Goal: Task Accomplishment & Management: Manage account settings

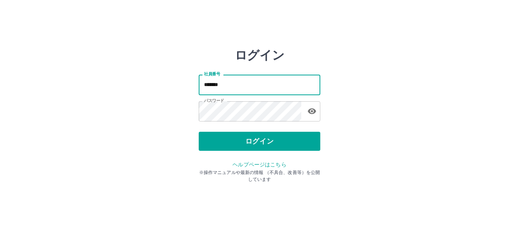
drag, startPoint x: 251, startPoint y: 91, endPoint x: 255, endPoint y: 87, distance: 5.9
click at [251, 91] on input "*******" at bounding box center [260, 85] width 122 height 20
type input "*******"
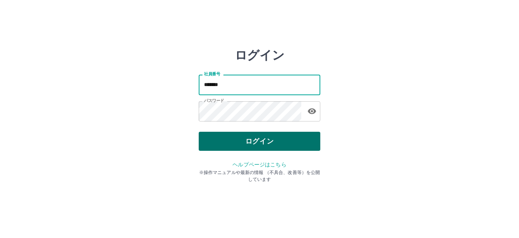
click at [302, 149] on button "ログイン" at bounding box center [260, 141] width 122 height 19
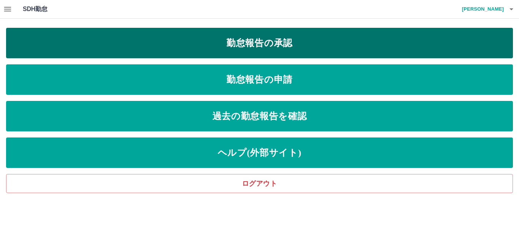
click at [144, 46] on link "勤怠報告の承認" at bounding box center [259, 43] width 507 height 30
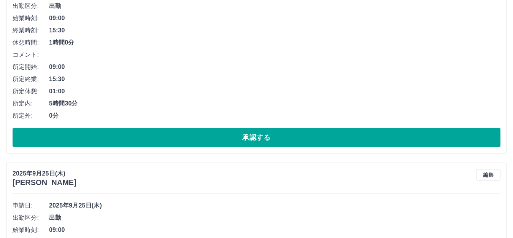
scroll to position [152, 0]
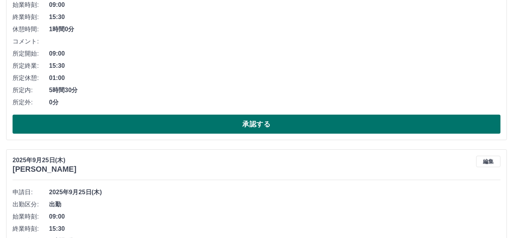
click at [83, 127] on button "承認する" at bounding box center [257, 123] width 488 height 19
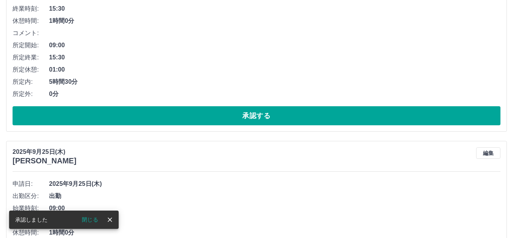
scroll to position [228, 0]
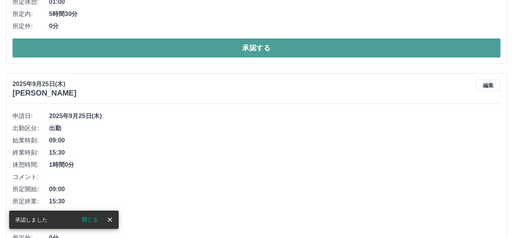
click at [97, 57] on button "承認する" at bounding box center [257, 47] width 488 height 19
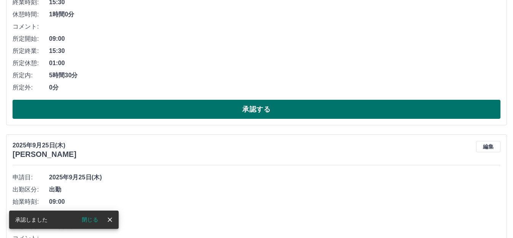
scroll to position [169, 0]
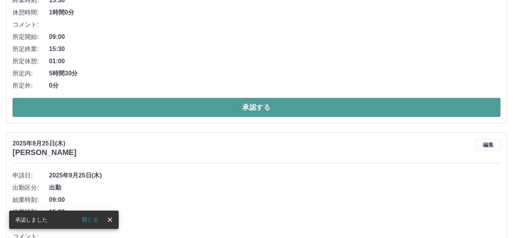
click at [152, 107] on button "承認する" at bounding box center [257, 107] width 488 height 19
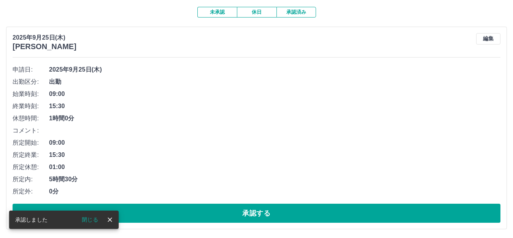
scroll to position [64, 0]
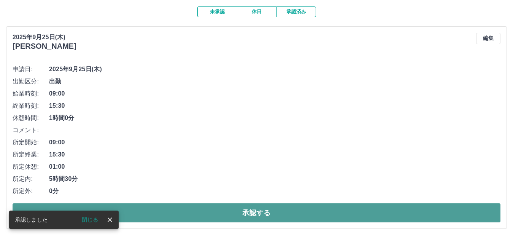
click at [141, 216] on button "承認する" at bounding box center [257, 212] width 488 height 19
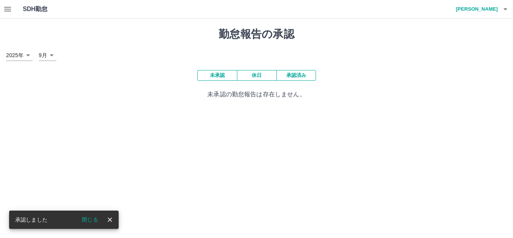
scroll to position [0, 0]
click at [8, 11] on icon "button" at bounding box center [7, 9] width 7 height 5
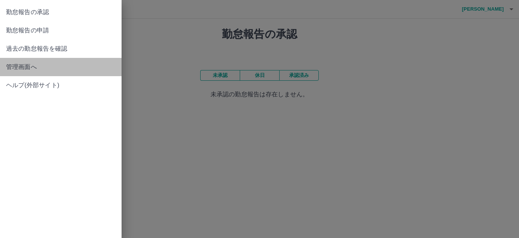
click at [15, 68] on span "管理画面へ" at bounding box center [61, 66] width 110 height 9
